Goal: Transaction & Acquisition: Purchase product/service

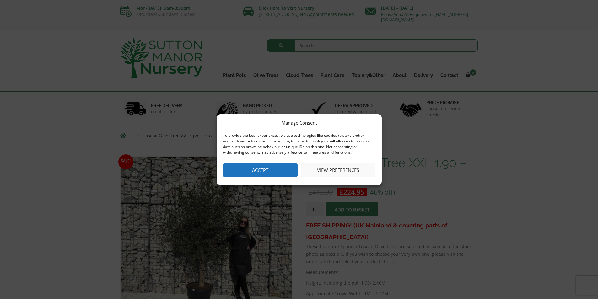
drag, startPoint x: 271, startPoint y: 169, endPoint x: 290, endPoint y: 165, distance: 19.7
click at [270, 169] on button "Accept" at bounding box center [260, 170] width 75 height 14
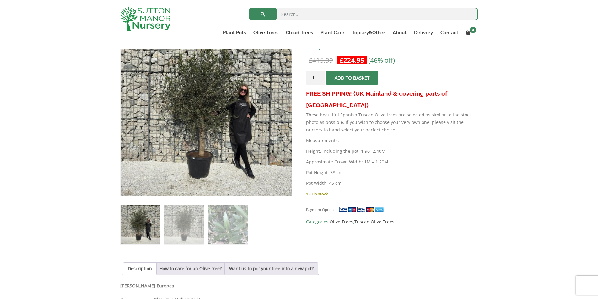
scroll to position [126, 0]
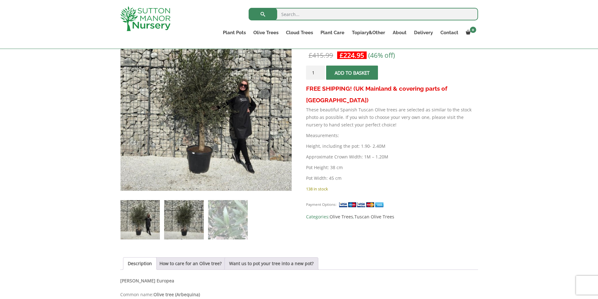
click at [172, 224] on img at bounding box center [183, 219] width 39 height 39
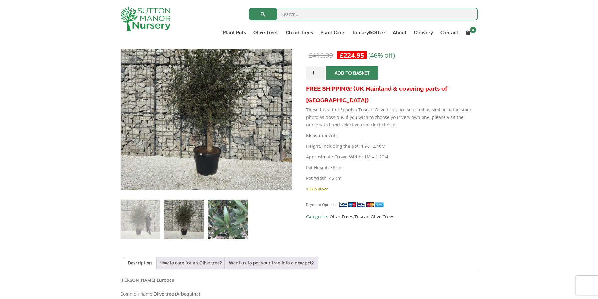
click at [246, 222] on img at bounding box center [227, 219] width 39 height 39
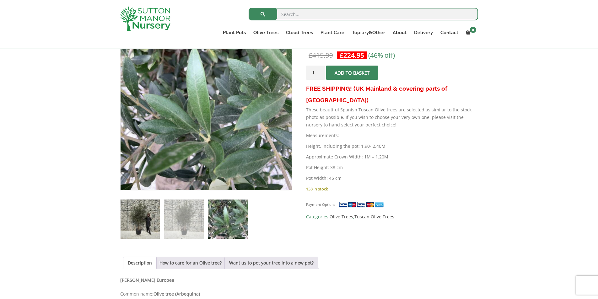
click at [137, 215] on img at bounding box center [140, 219] width 39 height 39
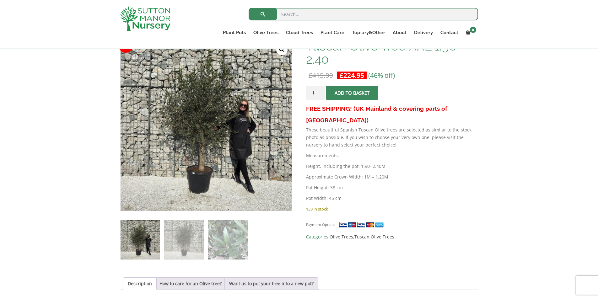
scroll to position [94, 0]
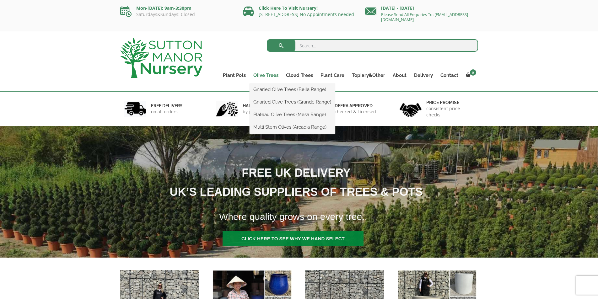
click at [275, 77] on link "Olive Trees" at bounding box center [266, 75] width 33 height 9
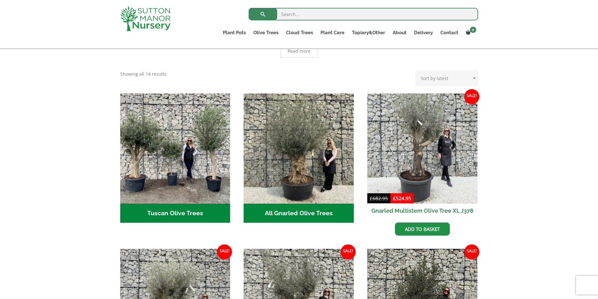
scroll to position [220, 0]
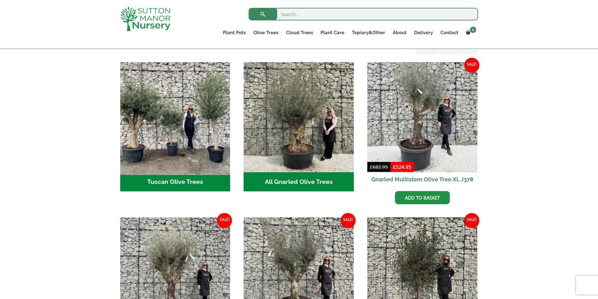
click at [138, 125] on img "Visit product category Tuscan Olive Trees" at bounding box center [175, 117] width 116 height 116
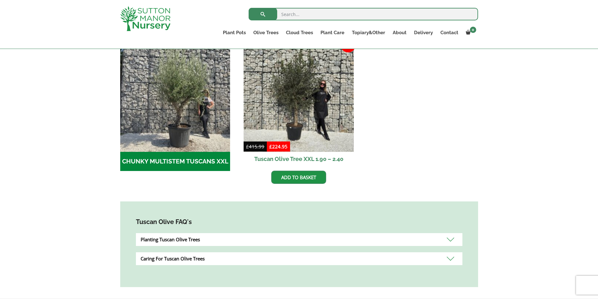
scroll to position [188, 0]
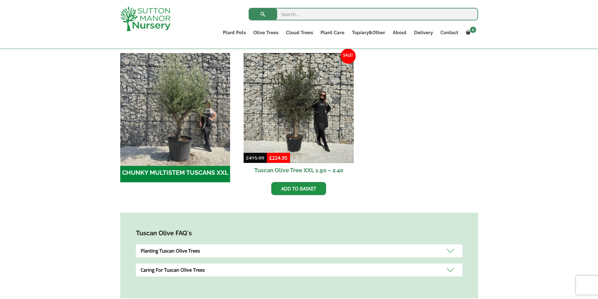
click at [206, 95] on img "Visit product category CHUNKY MULTISTEM TUSCANS XXL" at bounding box center [175, 108] width 116 height 116
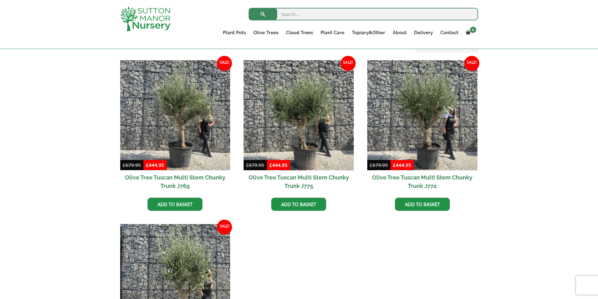
scroll to position [157, 0]
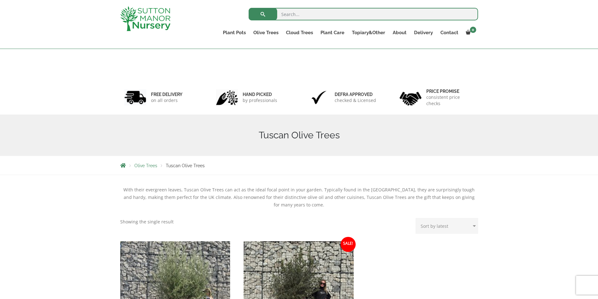
scroll to position [188, 0]
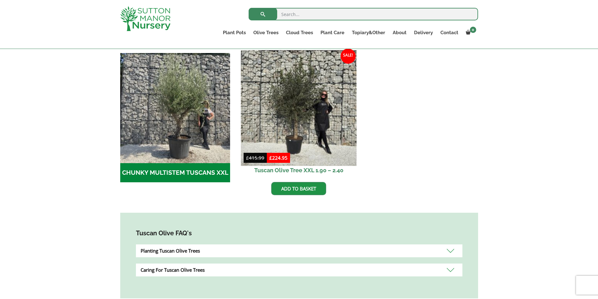
click at [310, 108] on img at bounding box center [299, 108] width 116 height 116
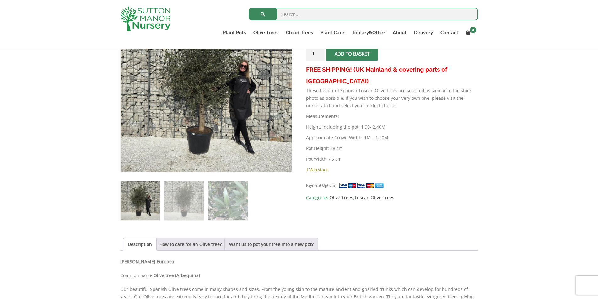
scroll to position [157, 0]
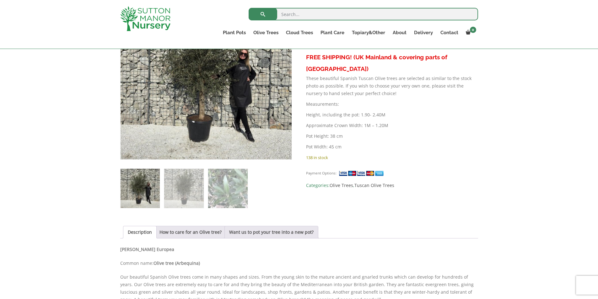
click at [142, 181] on img at bounding box center [140, 188] width 39 height 39
click at [178, 183] on img at bounding box center [183, 188] width 39 height 39
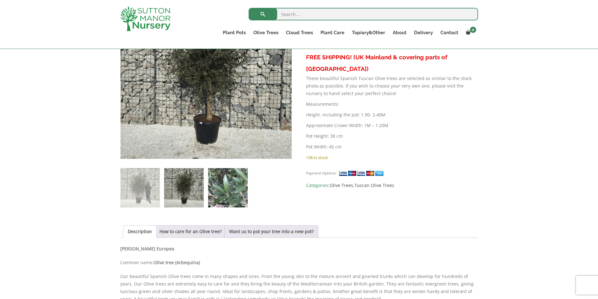
click at [233, 191] on img at bounding box center [227, 187] width 39 height 39
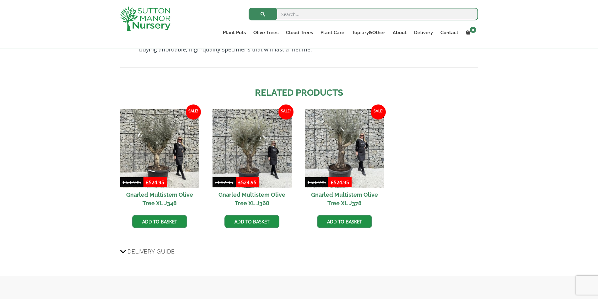
scroll to position [534, 0]
